Goal: Communication & Community: Answer question/provide support

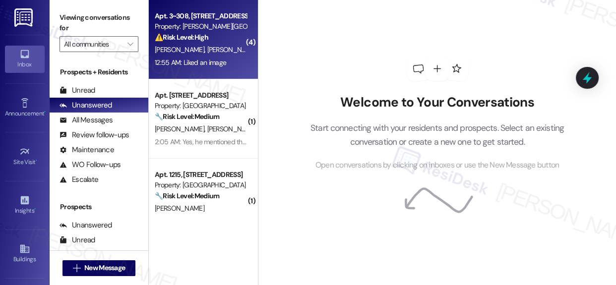
click at [176, 28] on div "Property: [PERSON_NAME][GEOGRAPHIC_DATA] Apartments" at bounding box center [201, 26] width 92 height 10
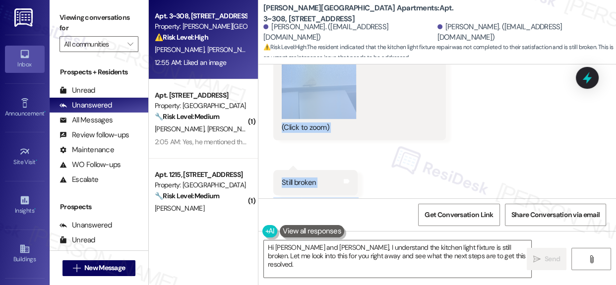
scroll to position [1038, 0]
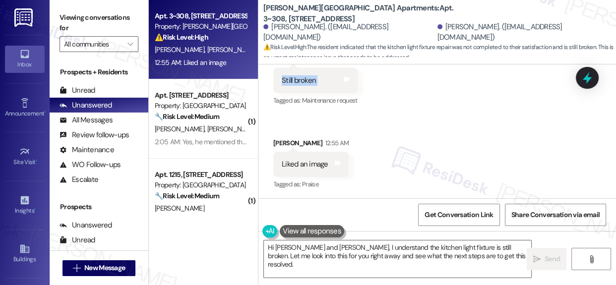
drag, startPoint x: 308, startPoint y: 140, endPoint x: 392, endPoint y: 84, distance: 100.1
click at [392, 84] on div "Lease started [DATE] 8:00 AM Announcement, sent via SMS [PERSON_NAME] (ResiDesk…" at bounding box center [437, 131] width 358 height 134
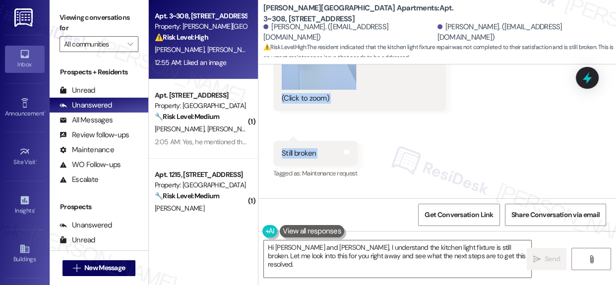
scroll to position [948, 0]
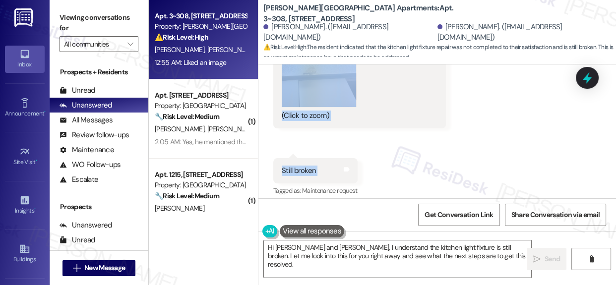
copy div "Hi [PERSON_NAME] and [PERSON_NAME]! I'm checking in on your latest work order (…"
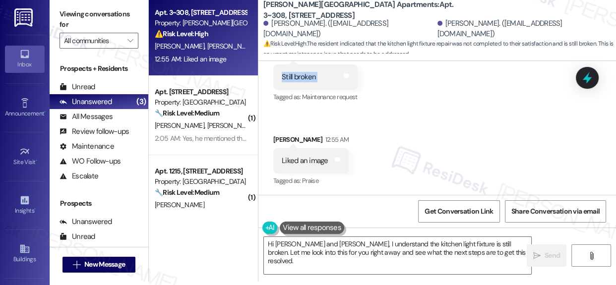
scroll to position [5, 0]
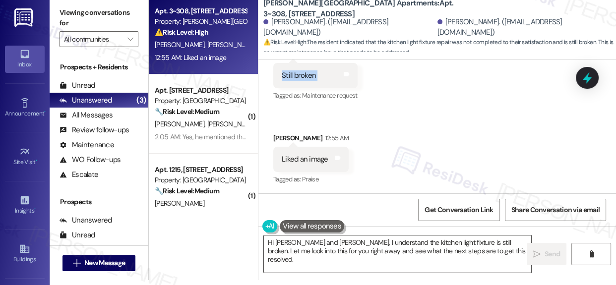
click at [376, 248] on textarea "Hi [PERSON_NAME] and [PERSON_NAME], I understand the kitchen light fixture is s…" at bounding box center [397, 254] width 267 height 37
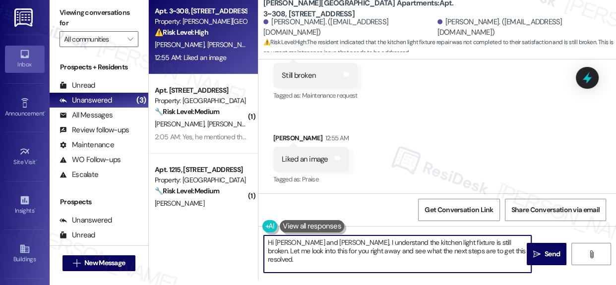
click at [376, 247] on textarea "Hi [PERSON_NAME] and [PERSON_NAME], I understand the kitchen light fixture is s…" at bounding box center [397, 254] width 267 height 37
paste textarea "Thanks for letting me know. I’m sorry to hear the kitchen light fixtures are st…"
click at [342, 251] on textarea "Thanks for letting me know. I’m sorry to hear the kitchen light fixtures are st…" at bounding box center [397, 254] width 267 height 37
drag, startPoint x: 342, startPoint y: 251, endPoint x: 400, endPoint y: 255, distance: 57.7
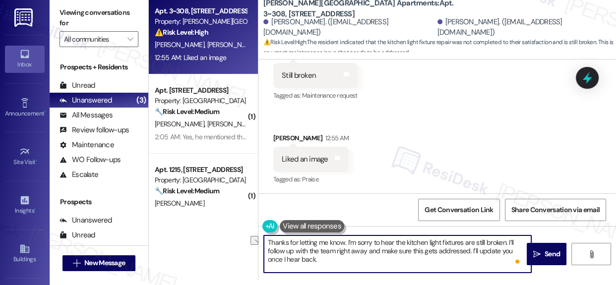
click at [398, 253] on textarea "Thanks for letting me know. I’m sorry to hear the kitchen light fixtures are st…" at bounding box center [397, 254] width 267 height 37
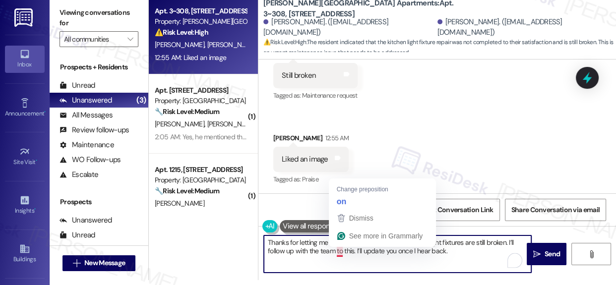
click at [341, 251] on textarea "Thanks for letting me know. I’m sorry to hear the kitchen light fixtures are st…" at bounding box center [397, 254] width 267 height 37
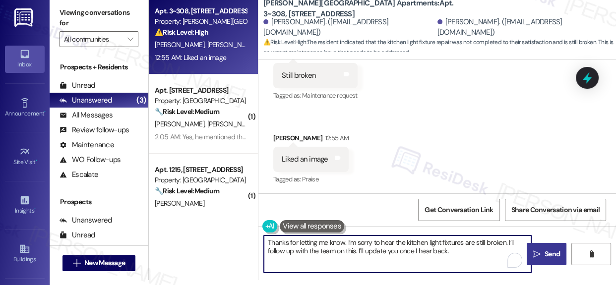
type textarea "Thanks for letting me know. I’m sorry to hear the kitchen light fixtures are st…"
click at [527, 255] on button " Send" at bounding box center [547, 254] width 40 height 22
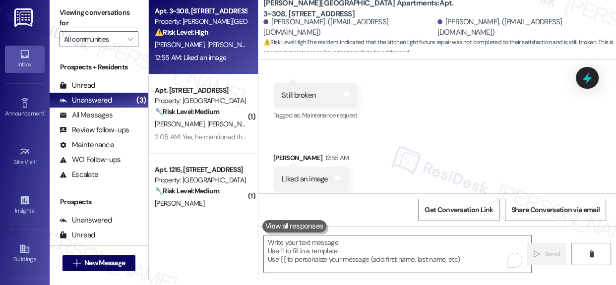
scroll to position [1038, 0]
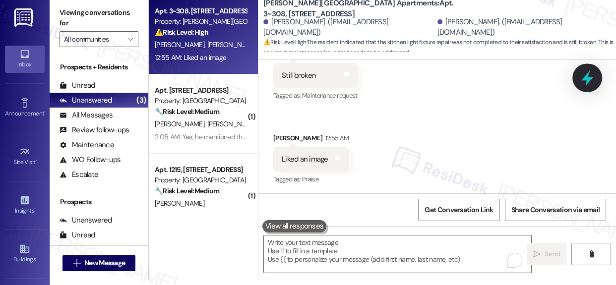
click at [589, 79] on icon at bounding box center [587, 77] width 12 height 15
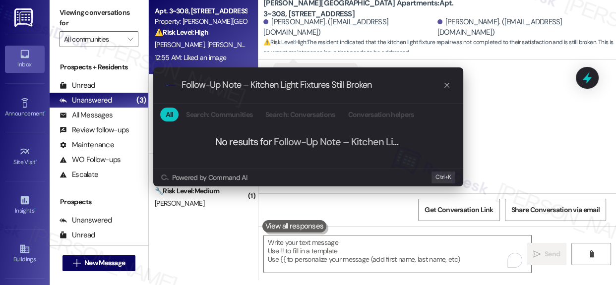
type input "Follow-Up Note – Kitchen Light Fixtures Still Broken"
click at [446, 87] on icon "progress bar" at bounding box center [447, 85] width 8 height 8
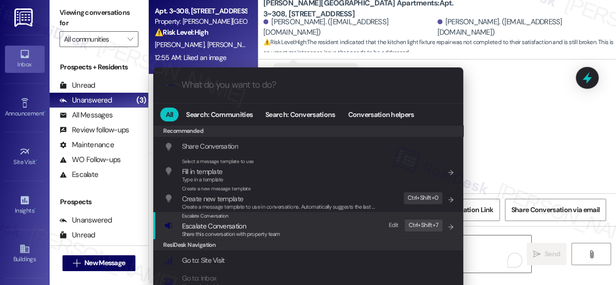
click at [208, 227] on span "Escalate Conversation" at bounding box center [214, 226] width 64 height 9
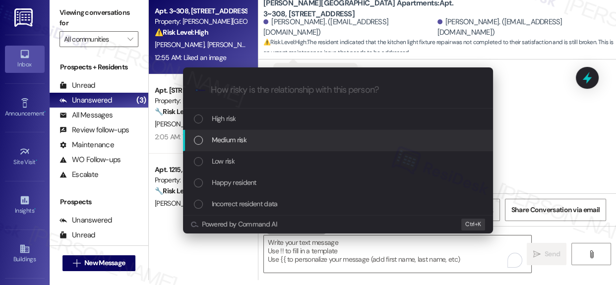
click at [219, 141] on span "Medium risk" at bounding box center [229, 139] width 35 height 11
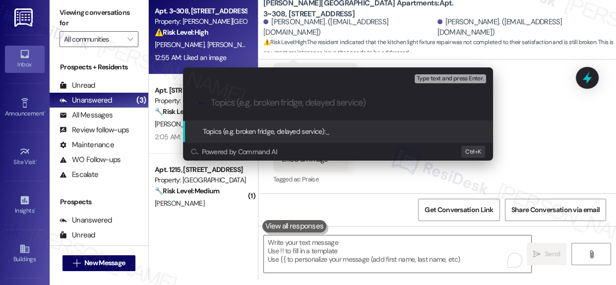
paste input "Follow-Up Note – Kitchen Light Fixtures Still Broken"
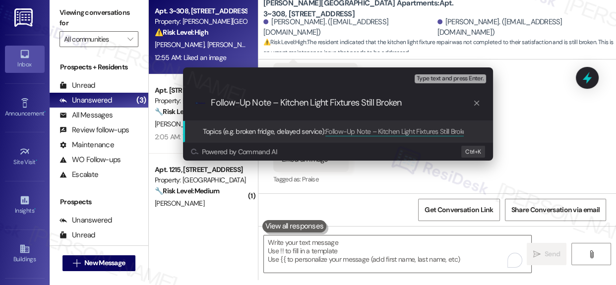
type input "Follow-Up Note – Kitchen Light Fixtures Still Broken"
click at [259, 130] on span "Topics (e.g. broken fridge, delayed service):" at bounding box center [264, 131] width 123 height 9
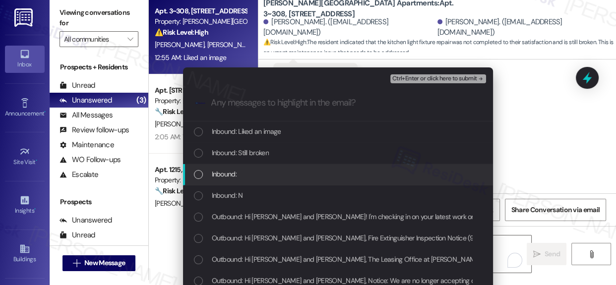
click at [231, 171] on span "Inbound:" at bounding box center [224, 174] width 25 height 11
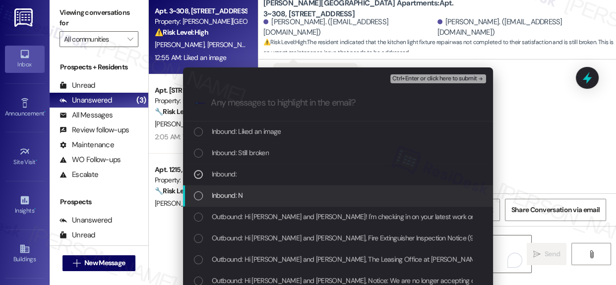
click at [235, 194] on span "Inbound: N" at bounding box center [227, 195] width 31 height 11
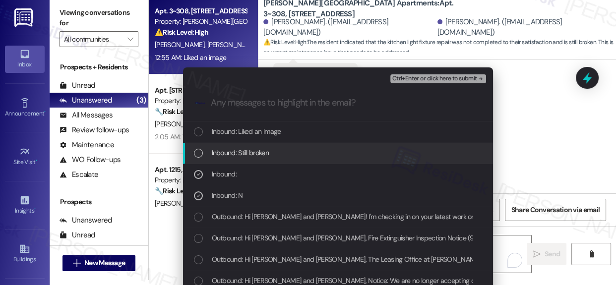
click at [246, 156] on span "Inbound: Still broken" at bounding box center [240, 152] width 57 height 11
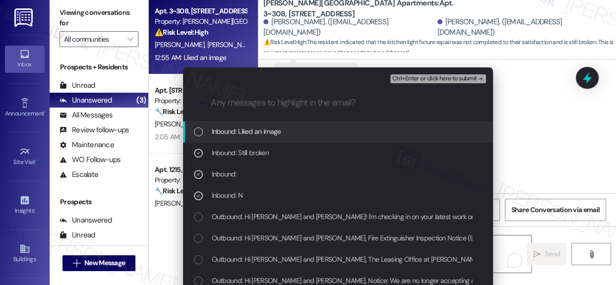
click at [255, 133] on span "Inbound: Liked an image" at bounding box center [246, 131] width 69 height 11
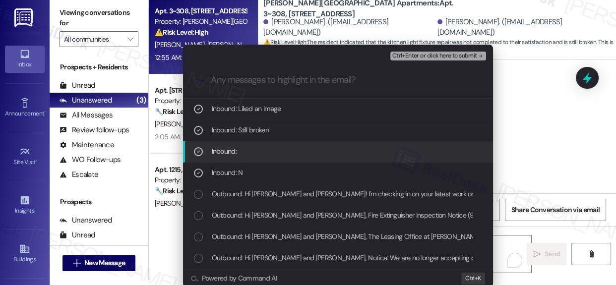
scroll to position [35, 0]
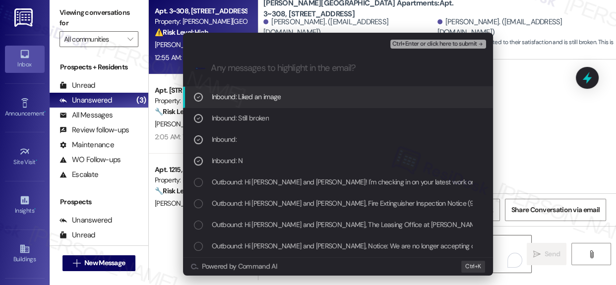
click at [432, 47] on span "Ctrl+Enter or click here to submit" at bounding box center [434, 44] width 85 height 7
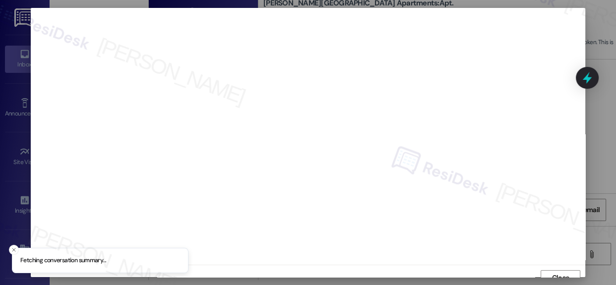
scroll to position [8, 0]
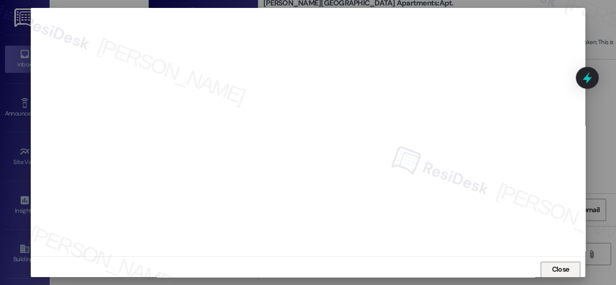
click at [555, 269] on span "Close" at bounding box center [560, 269] width 17 height 10
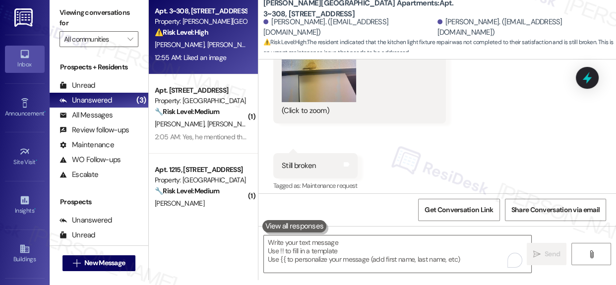
scroll to position [1038, 0]
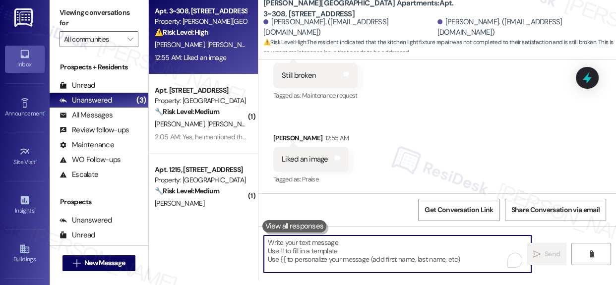
click at [388, 246] on textarea "To enrich screen reader interactions, please activate Accessibility in Grammarl…" at bounding box center [397, 254] width 267 height 37
paste textarea "Thanks for letting me know. I’m sorry to hear the kitchen light fixtures are st…"
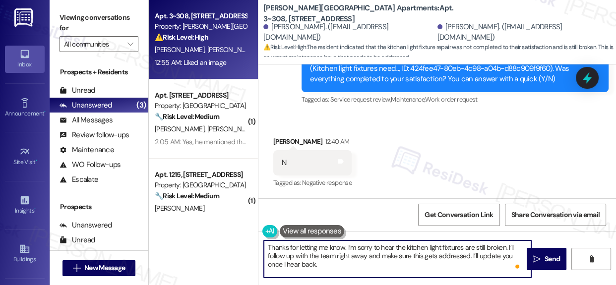
scroll to position [543, 0]
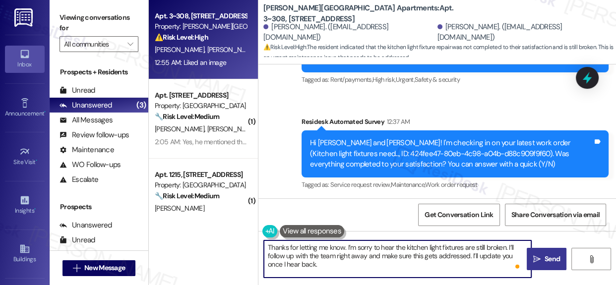
type textarea "Thanks for letting me know. I’m sorry to hear the kitchen light fixtures are st…"
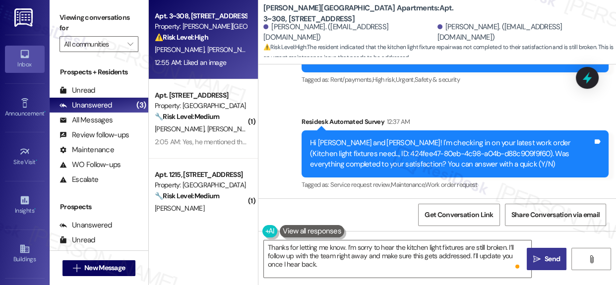
click at [545, 257] on span "Send" at bounding box center [552, 259] width 15 height 10
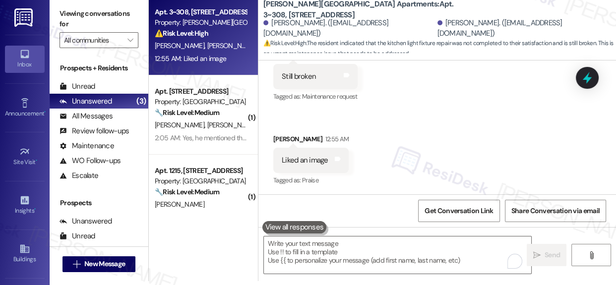
scroll to position [5, 0]
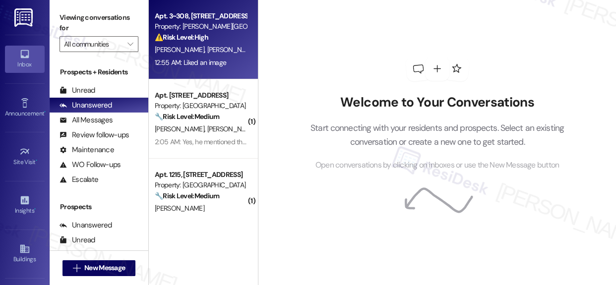
click at [204, 41] on strong "⚠️ Risk Level: High" at bounding box center [182, 37] width 54 height 9
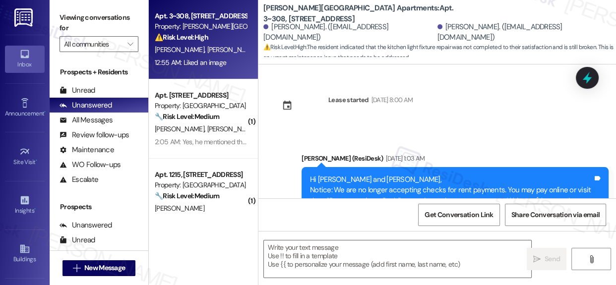
scroll to position [1038, 0]
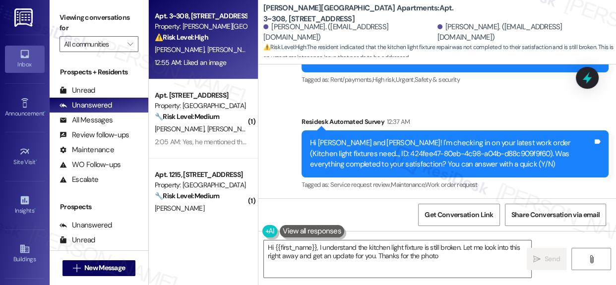
type textarea "Hi {{first_name}}, I understand the kitchen light fixture is still broken. Let …"
